Goal: Information Seeking & Learning: Learn about a topic

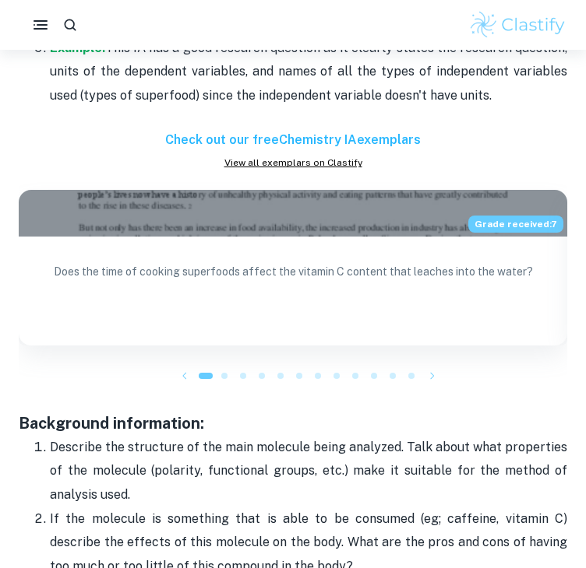
scroll to position [1848, 0]
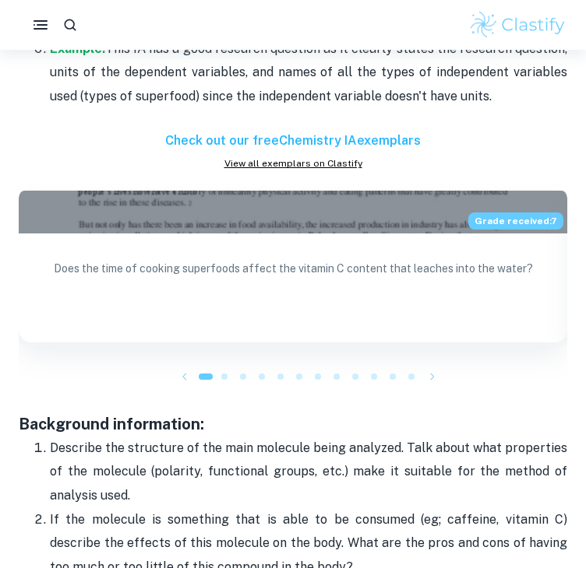
click at [248, 197] on div "Grade received: 7" at bounding box center [293, 210] width 548 height 47
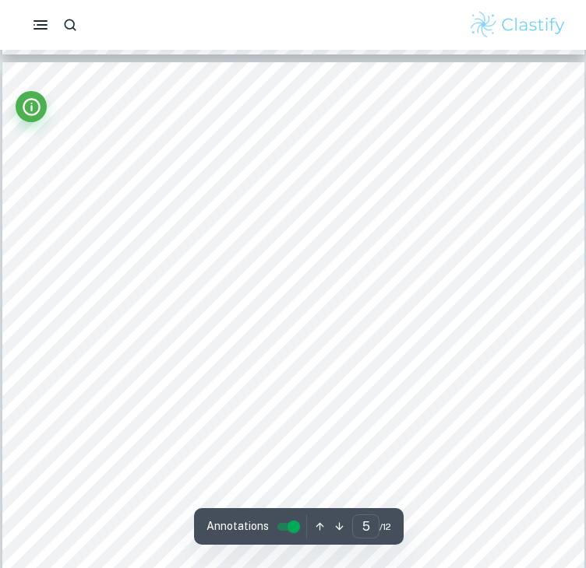
scroll to position [3538, 0]
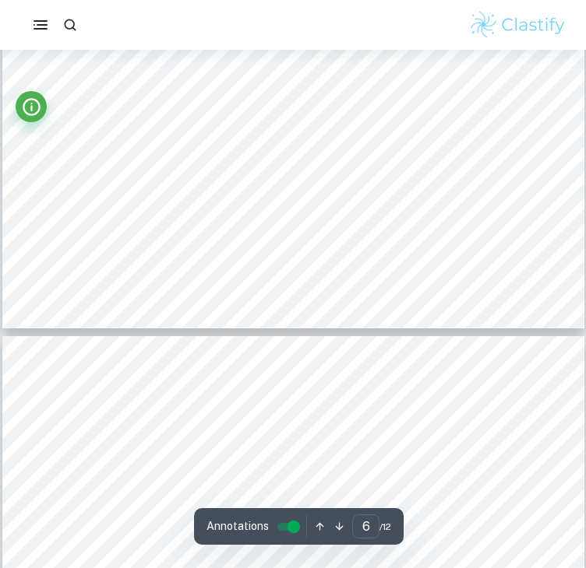
type input "7"
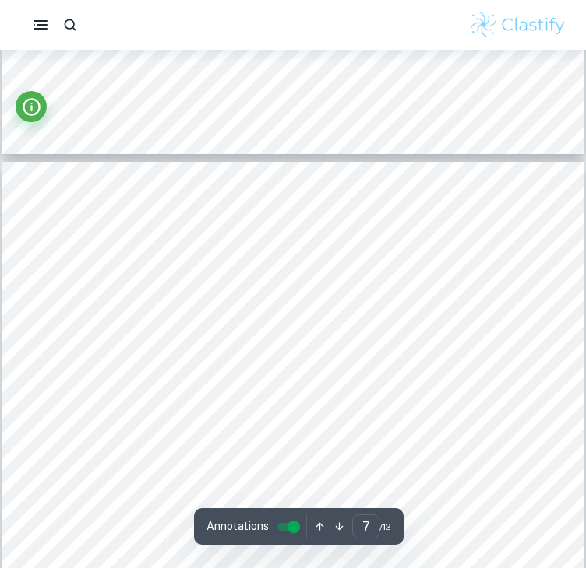
scroll to position [5406, 0]
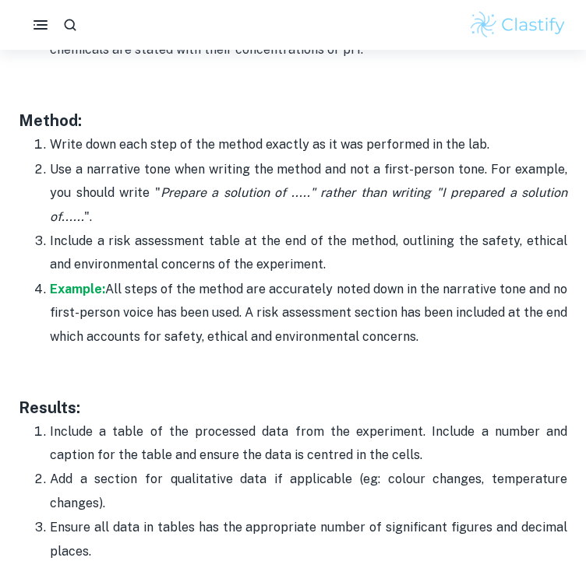
scroll to position [3365, 0]
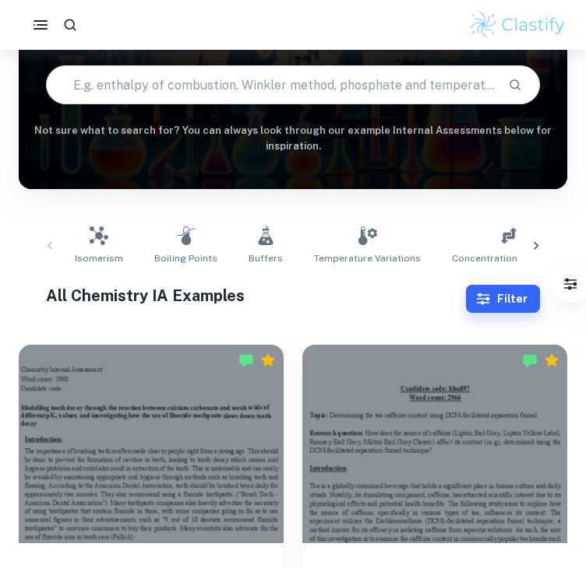
scroll to position [99, 0]
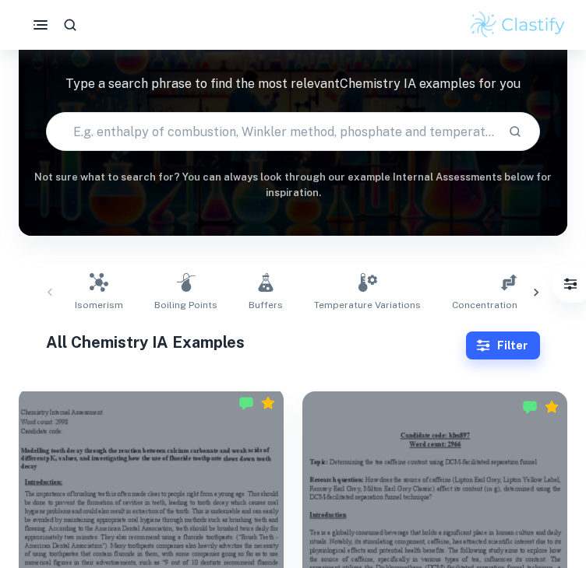
click at [140, 462] on div at bounding box center [151, 487] width 265 height 199
